Goal: Task Accomplishment & Management: Complete application form

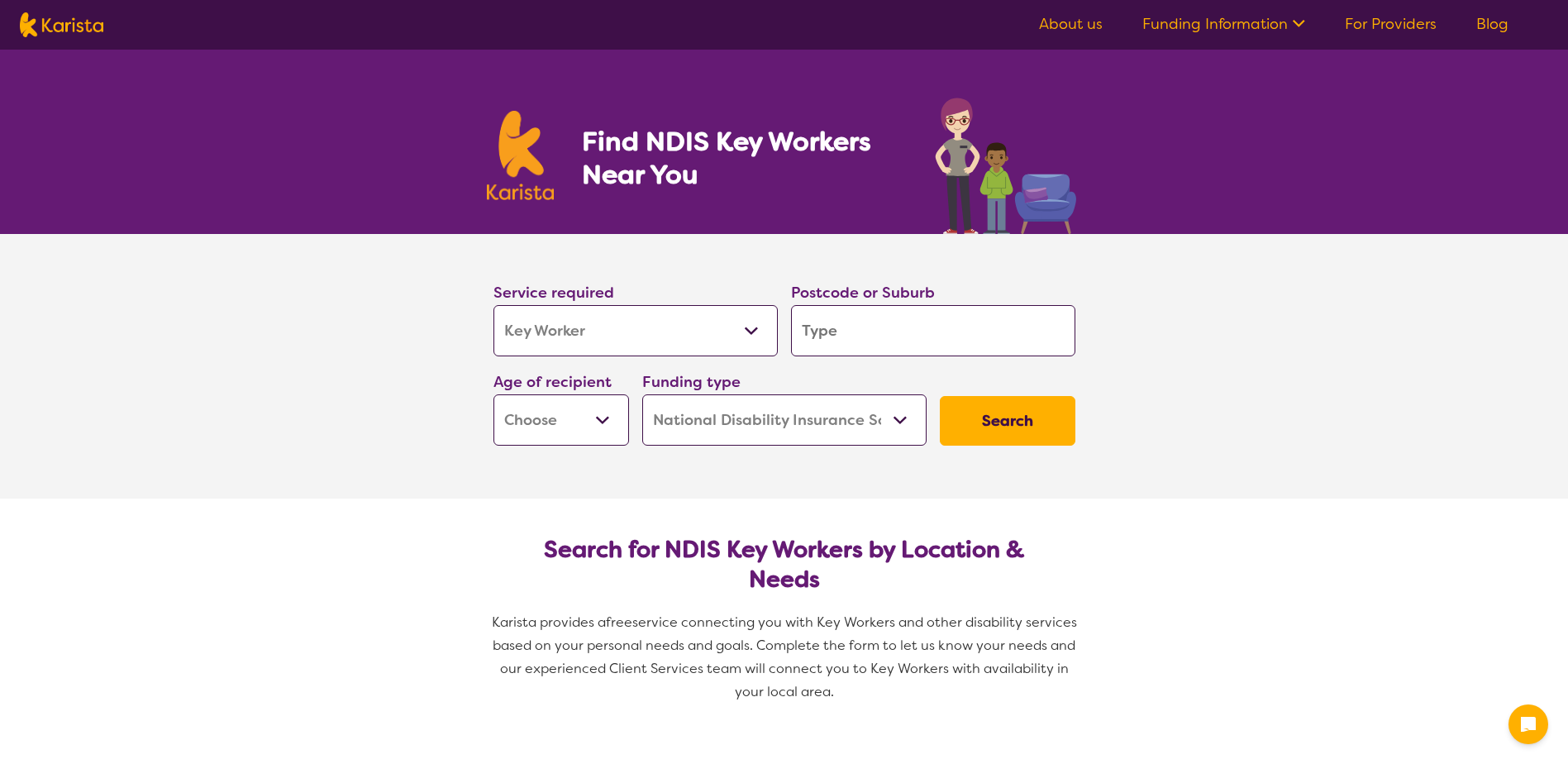
select select "Key Worker"
select select "NDIS"
select select "Key Worker"
select select "NDIS"
click at [877, 330] on input "search" at bounding box center [934, 330] width 284 height 51
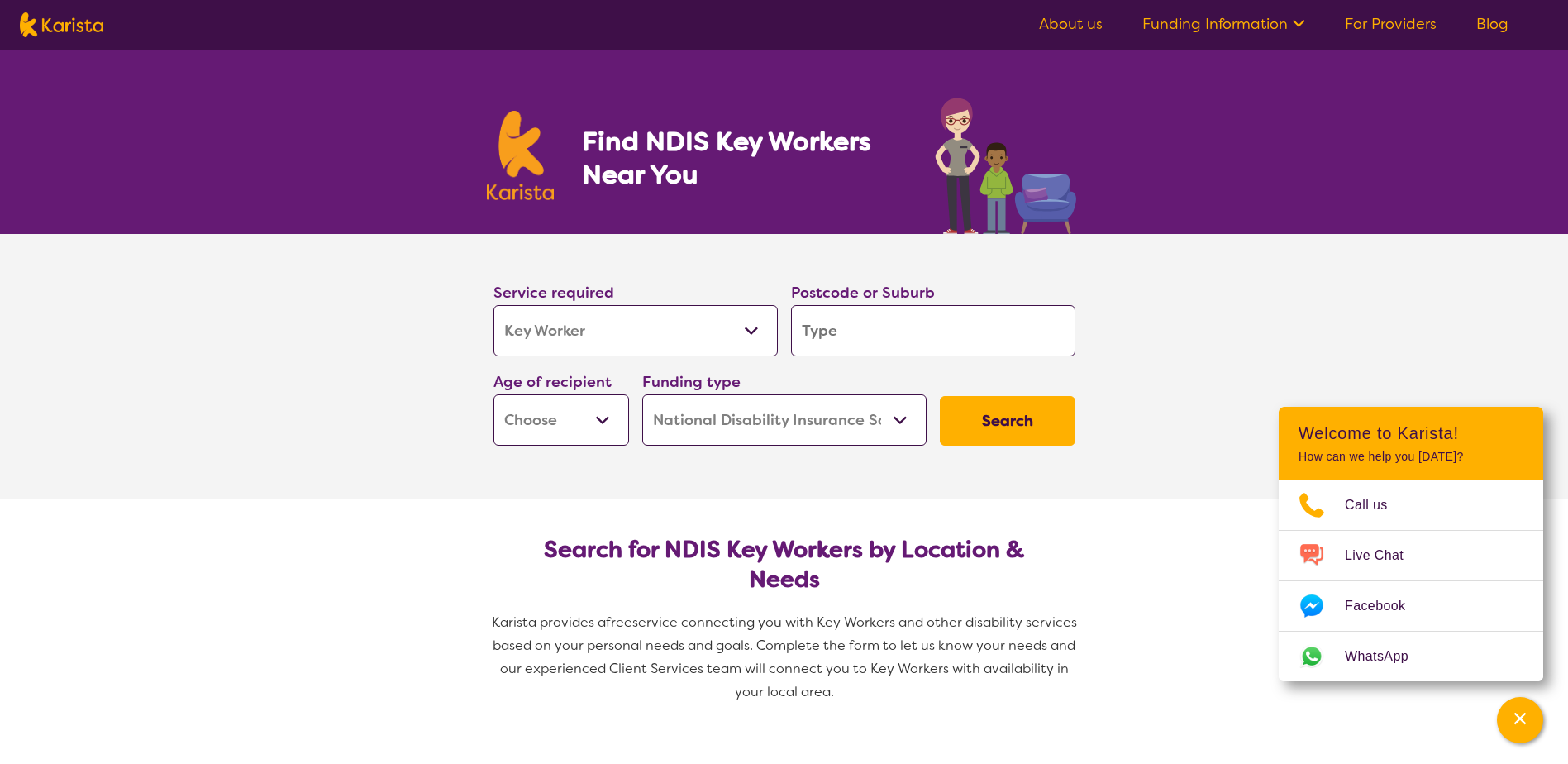
type input "3"
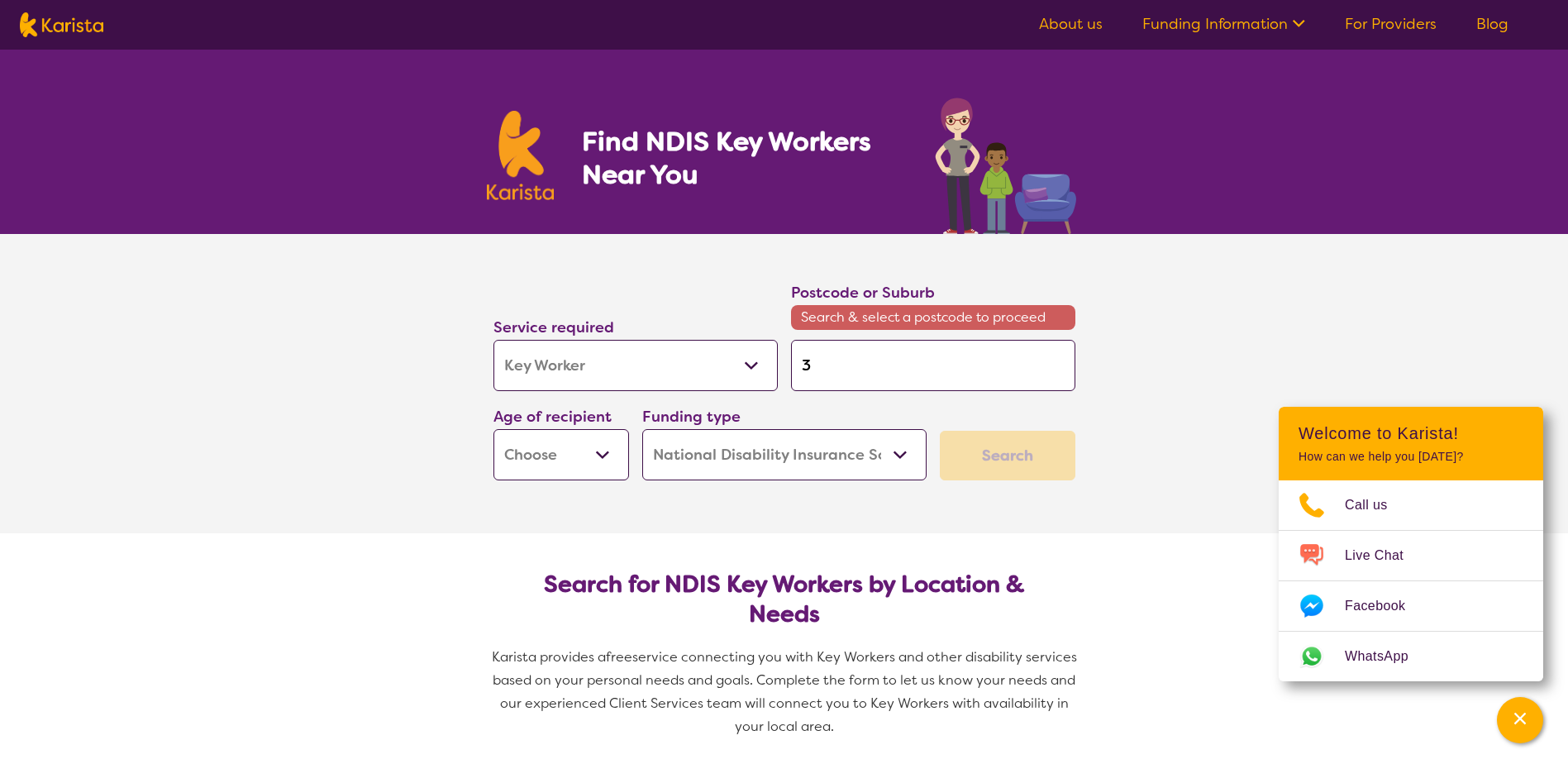
type input "38"
type input "380"
type input "3803"
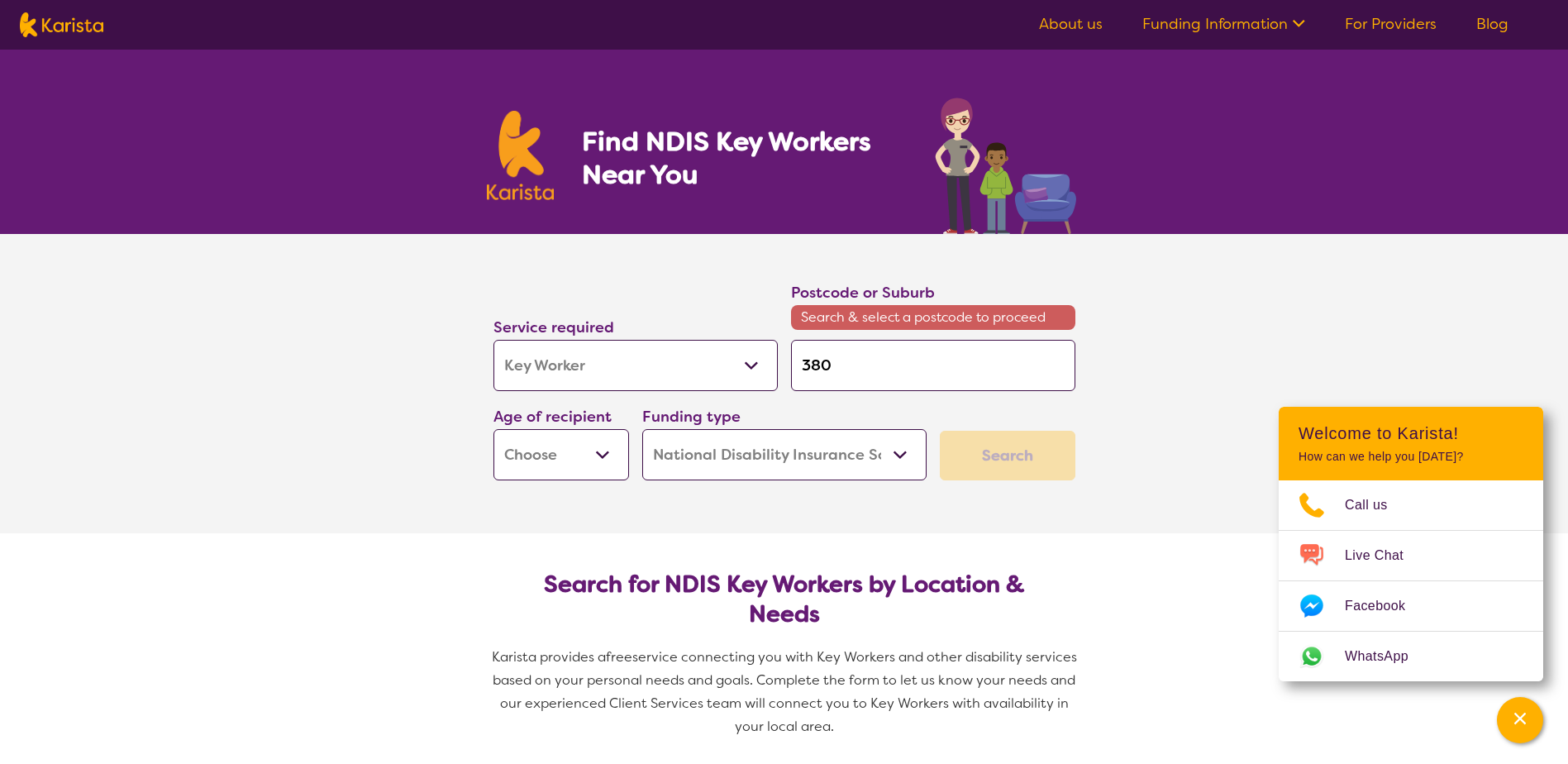
type input "3803"
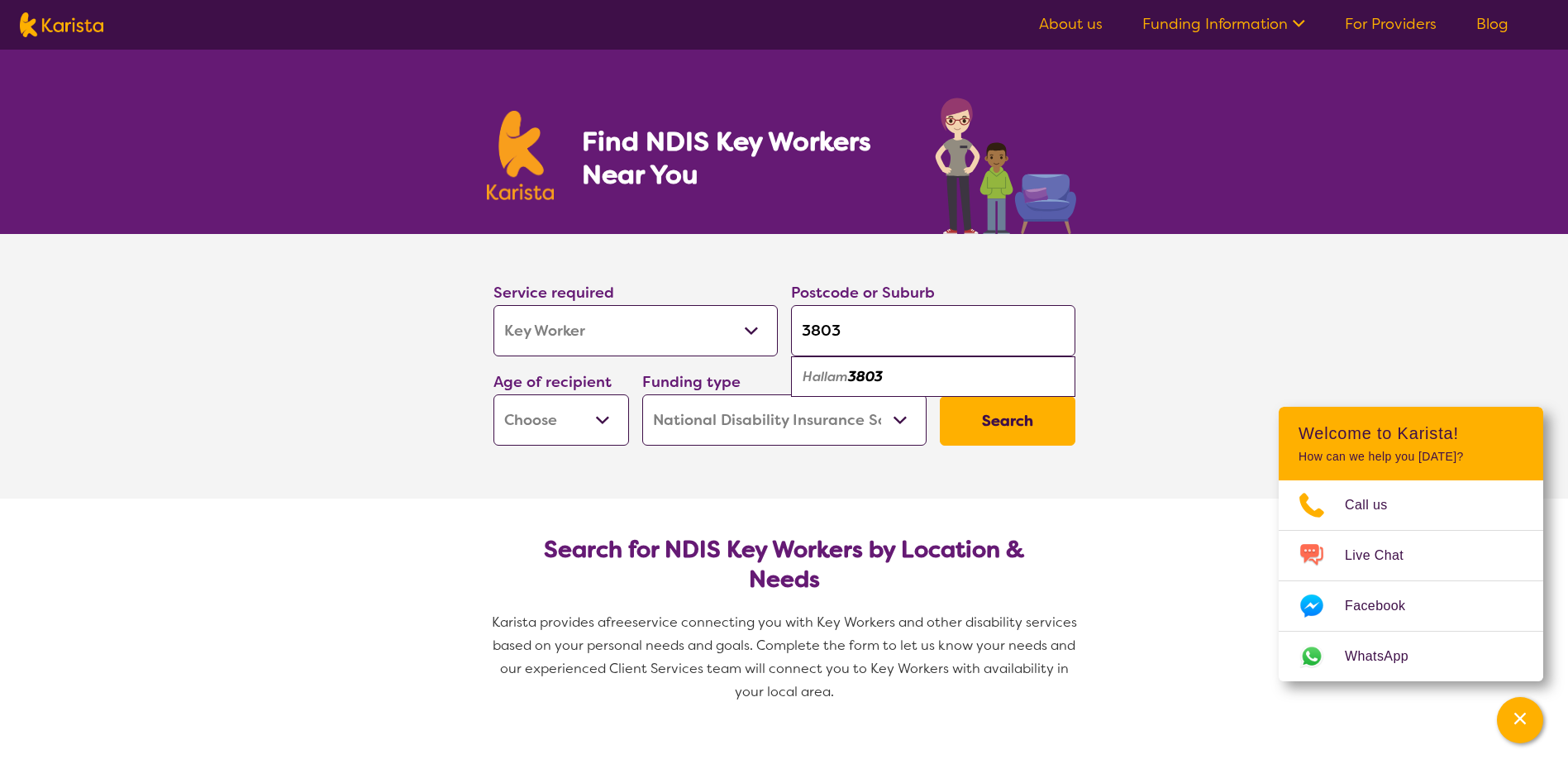
type input "3803"
click at [932, 382] on div "Hallam 3803" at bounding box center [934, 376] width 268 height 31
click at [594, 427] on select "Early Childhood - 0 to 9 Child - 10 to 11 Adolescent - 12 to 17 Adult - 18 to 6…" at bounding box center [561, 420] width 136 height 51
select select "EC"
click at [493, 394] on select "Early Childhood - 0 to 9 Child - 10 to 11 Adolescent - 12 to 17 Adult - 18 to 6…" at bounding box center [561, 420] width 136 height 51
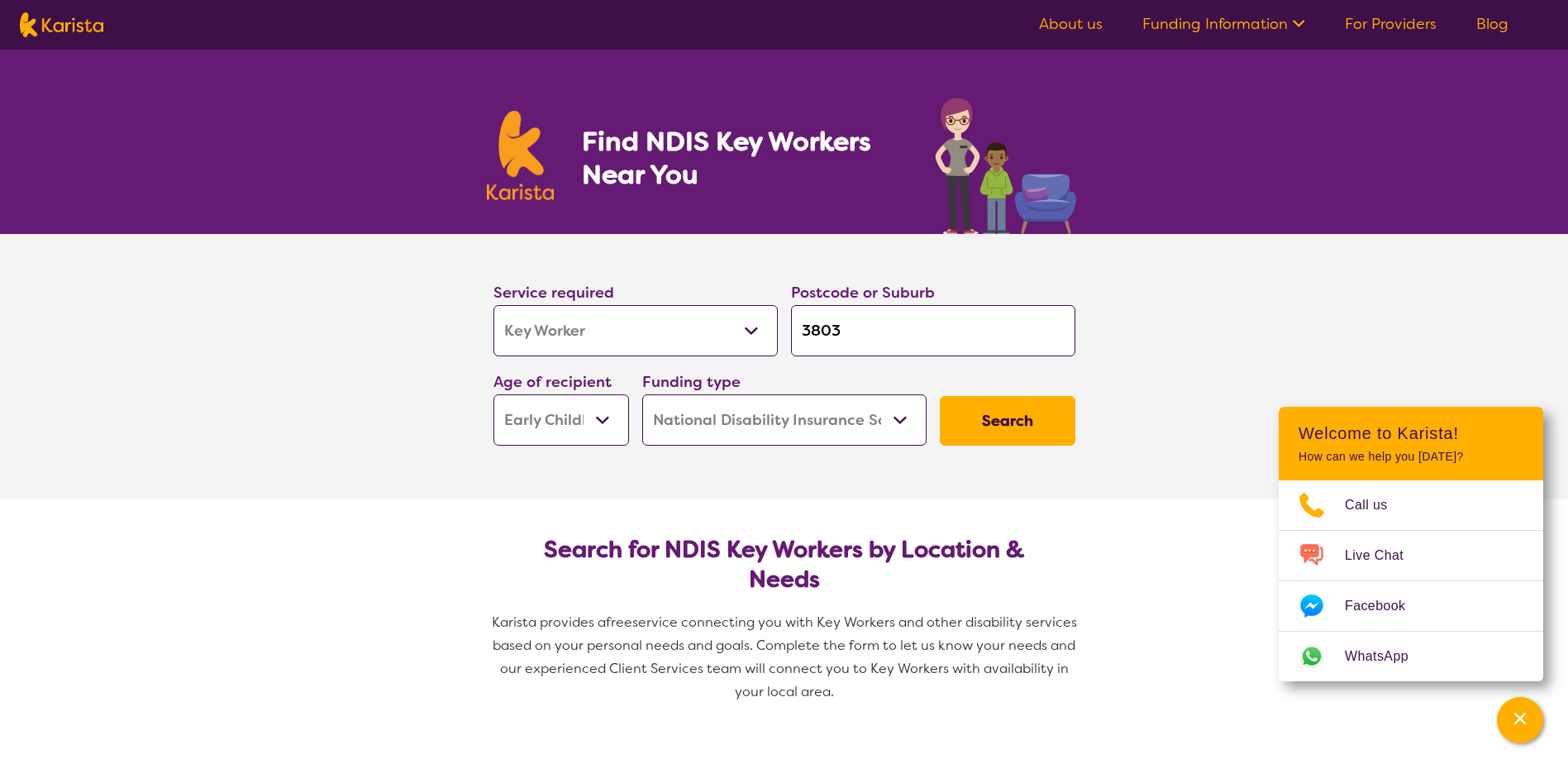
select select "EC"
click at [826, 425] on select "Home Care Package (HCP) National Disability Insurance Scheme (NDIS) I don't know" at bounding box center [785, 420] width 284 height 51
click at [833, 428] on select "Home Care Package (HCP) National Disability Insurance Scheme (NDIS) I don't know" at bounding box center [785, 420] width 284 height 51
click at [998, 422] on button "Search" at bounding box center [1008, 421] width 136 height 50
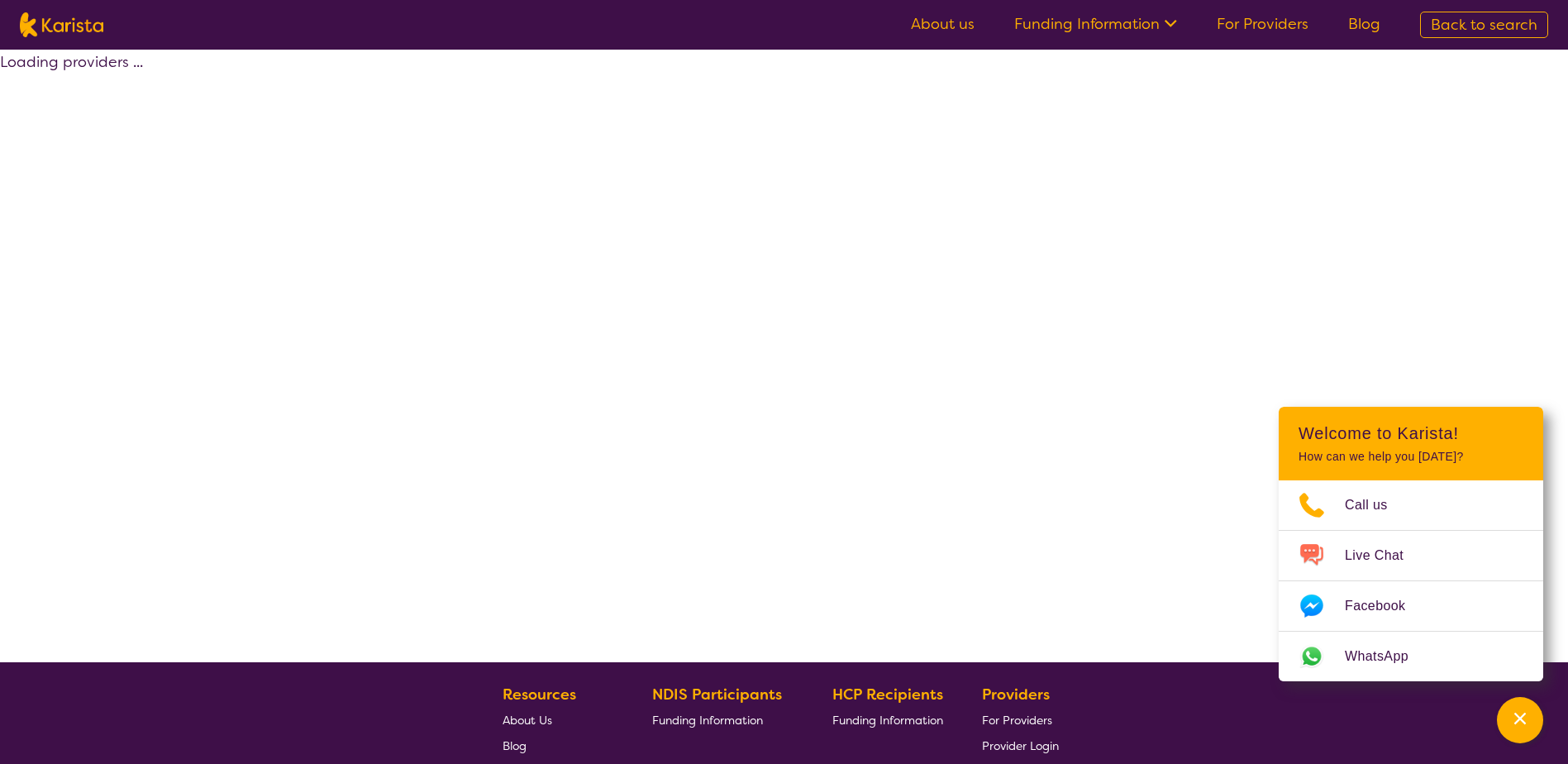
select select "by_score"
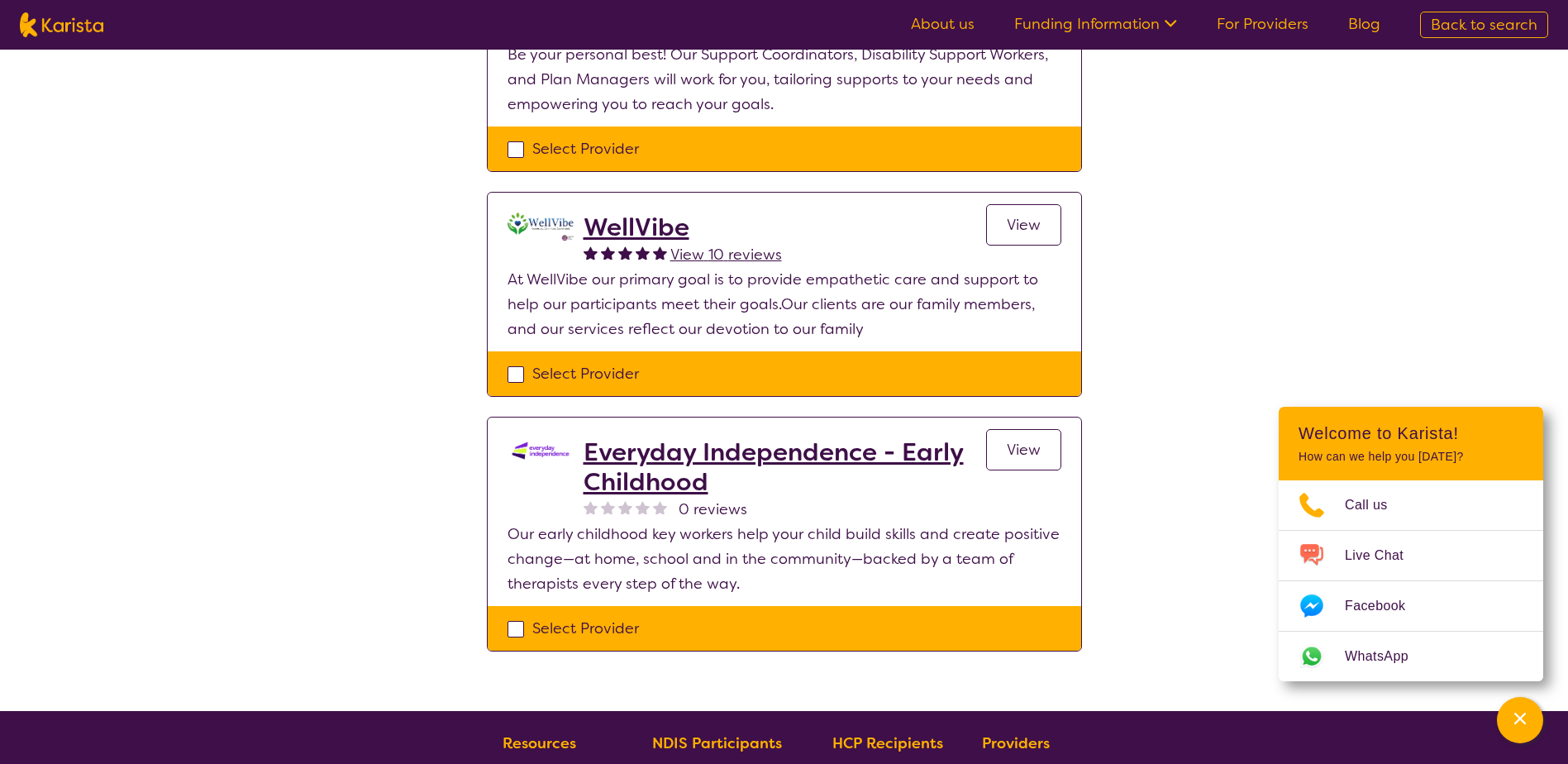
scroll to position [330, 0]
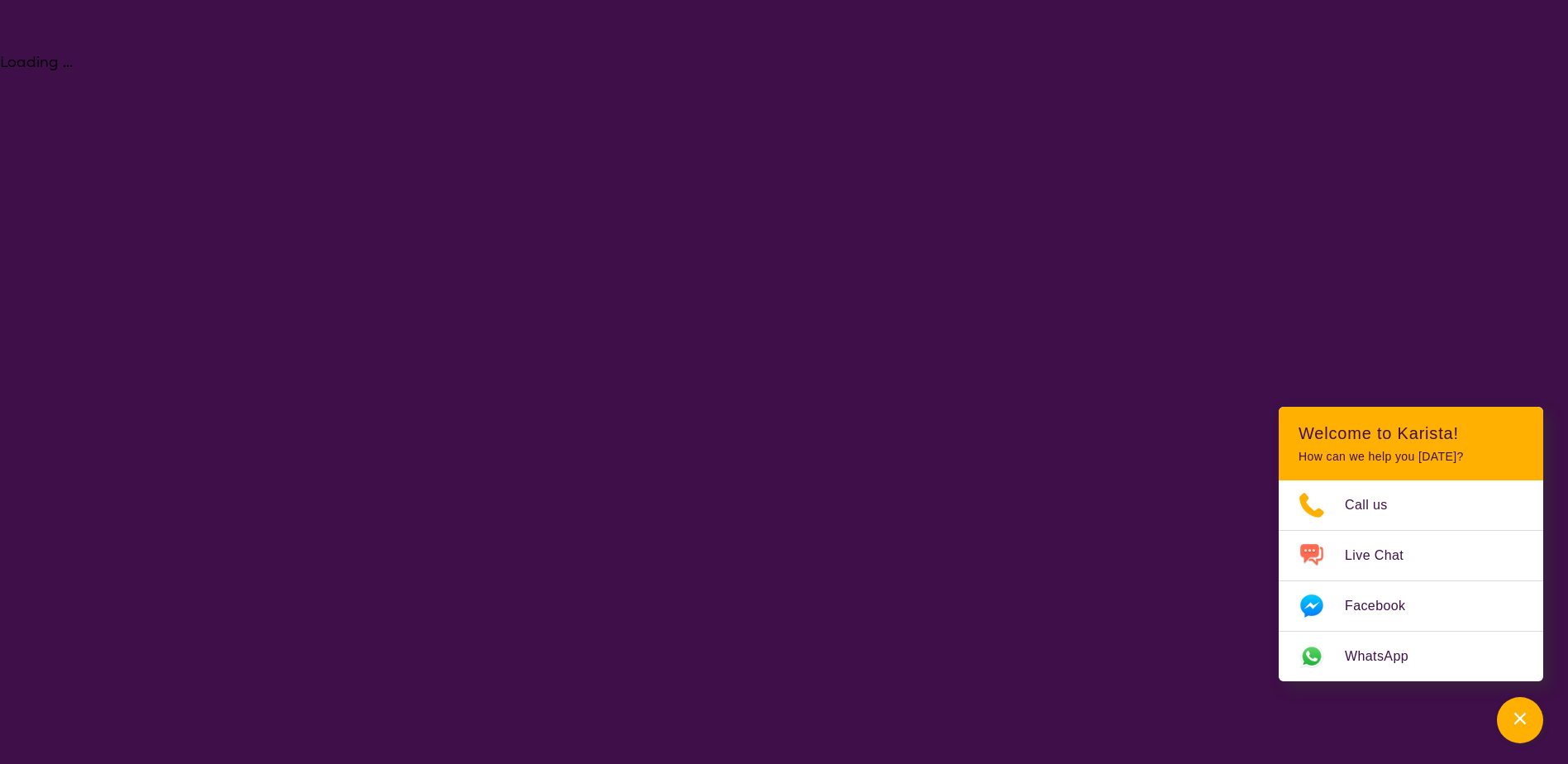
select select "Key Worker"
select select "EC"
select select "NDIS"
select select "Key Worker"
select select "EC"
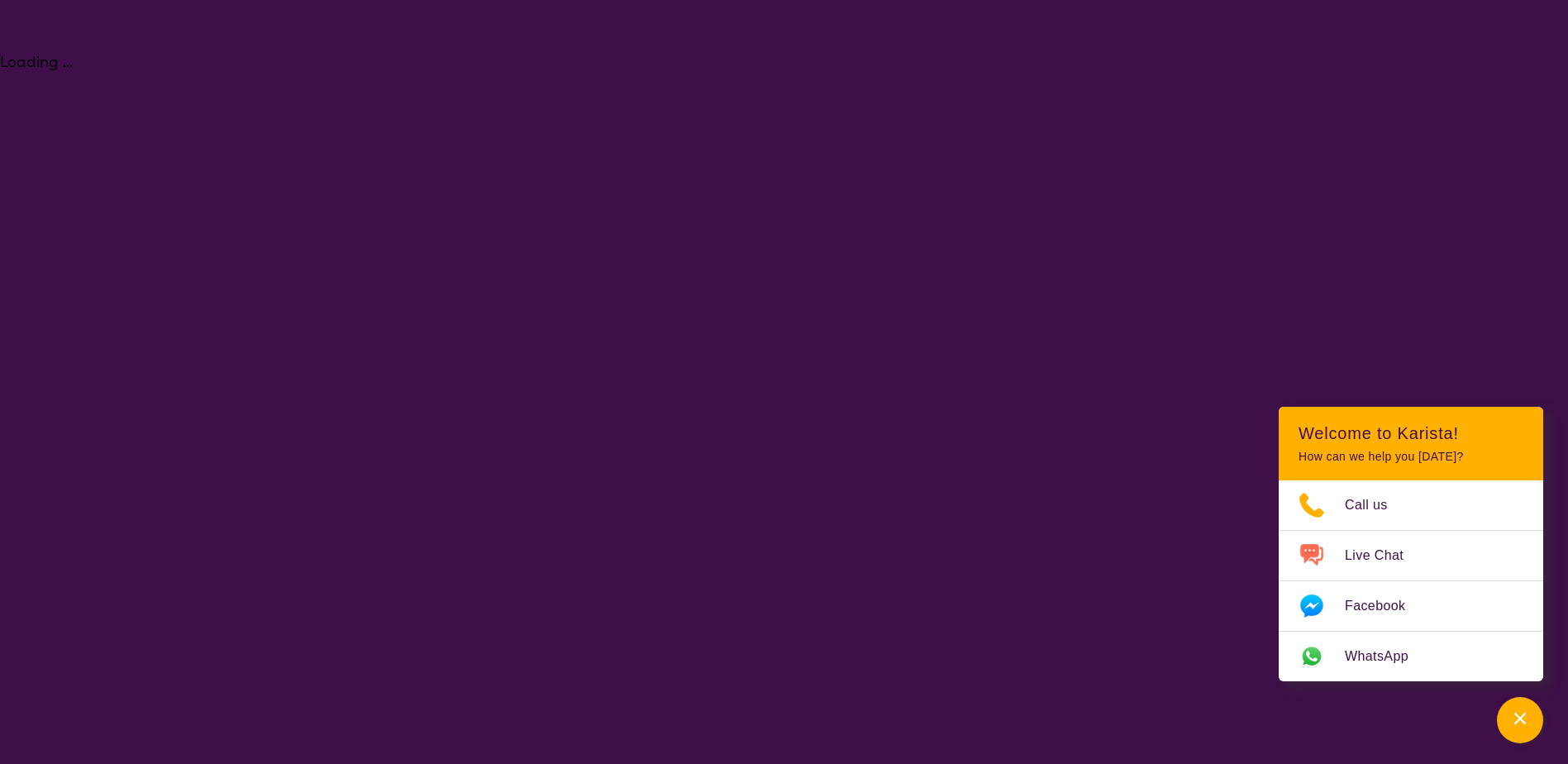
select select "NDIS"
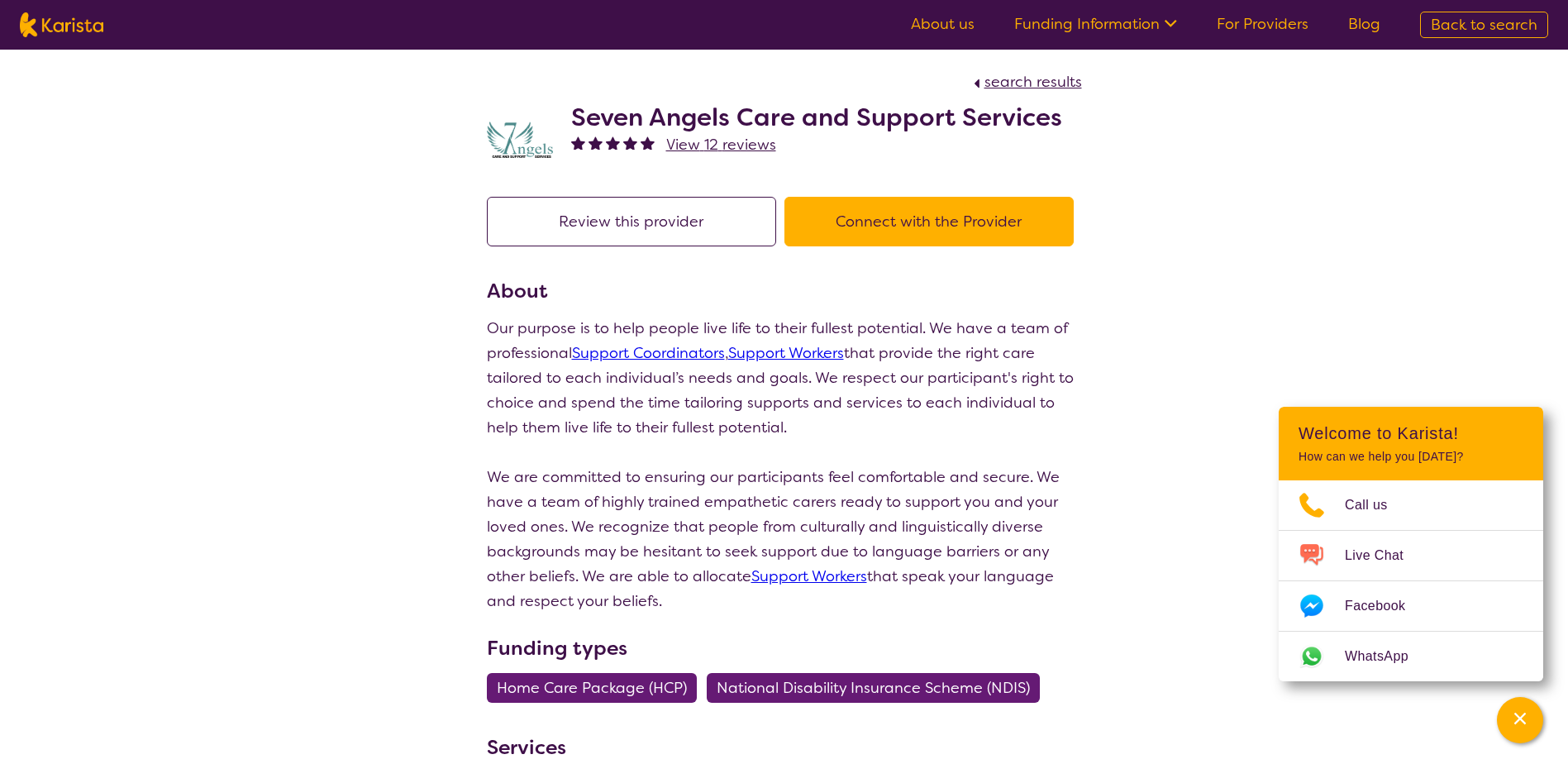
click at [1005, 215] on button "Connect with the Provider" at bounding box center [929, 221] width 289 height 50
